Goal: Task Accomplishment & Management: Use online tool/utility

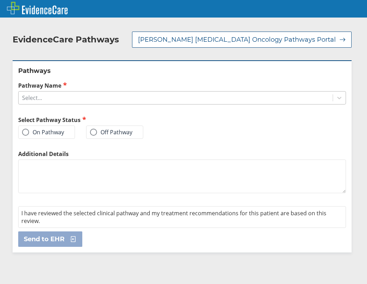
click at [94, 92] on div "Select..." at bounding box center [176, 98] width 314 height 12
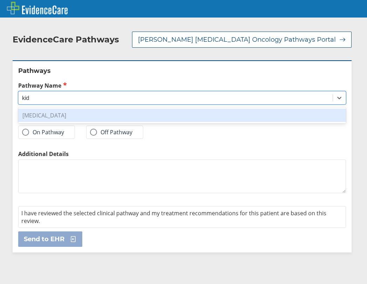
click at [86, 109] on div "[MEDICAL_DATA]" at bounding box center [182, 115] width 328 height 13
type input "kid"
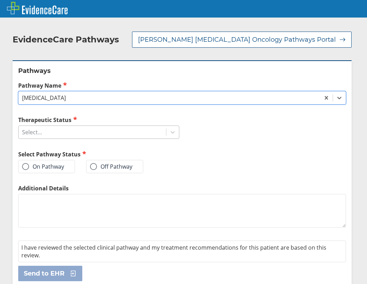
click at [43, 126] on div "Select..." at bounding box center [93, 132] width 148 height 12
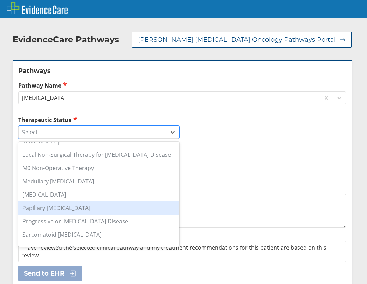
scroll to position [57, 0]
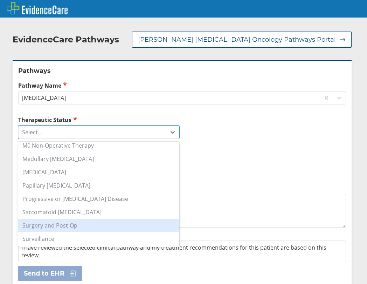
click at [42, 219] on div "Surgery and Post-Op" at bounding box center [98, 225] width 161 height 13
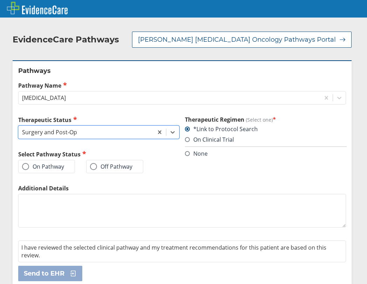
click at [37, 163] on label "On Pathway" at bounding box center [43, 166] width 42 height 7
click at [0, 0] on input "On Pathway" at bounding box center [0, 0] width 0 height 0
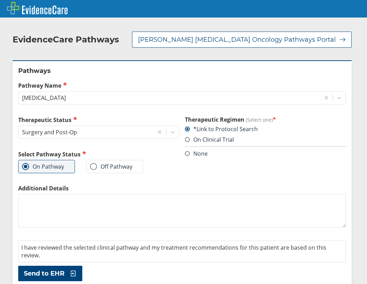
click at [93, 202] on textarea "Additional Details" at bounding box center [182, 211] width 328 height 34
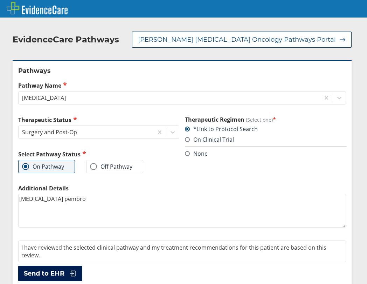
type textarea "[MEDICAL_DATA] pembro"
click at [61, 269] on span "Send to EHR" at bounding box center [44, 273] width 41 height 8
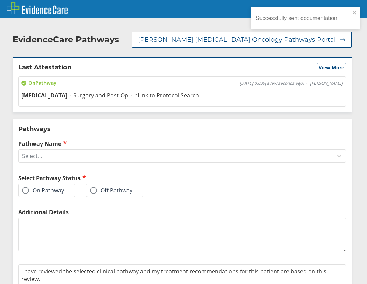
click at [352, 14] on div "Successfully sent documentation" at bounding box center [303, 18] width 99 height 11
